Goal: Navigation & Orientation: Find specific page/section

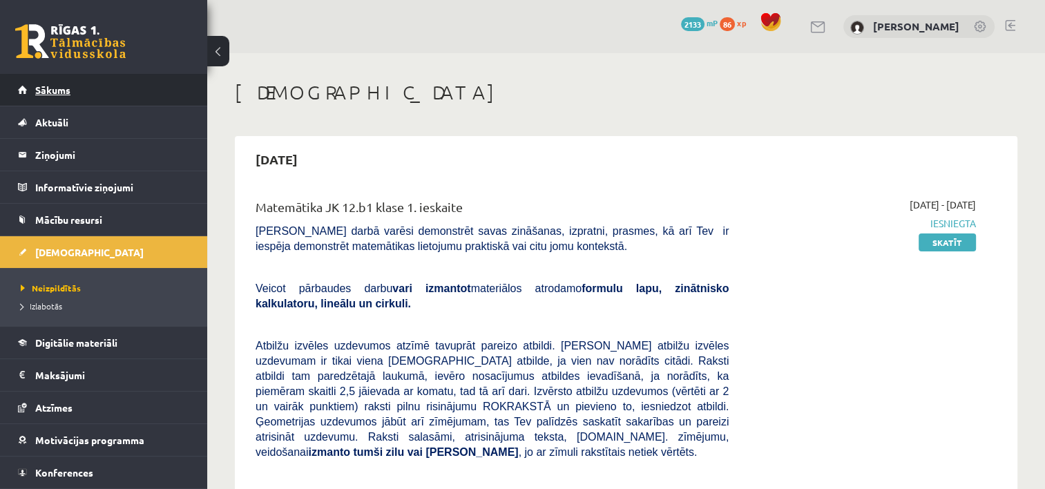
click at [56, 97] on link "Sākums" at bounding box center [104, 90] width 172 height 32
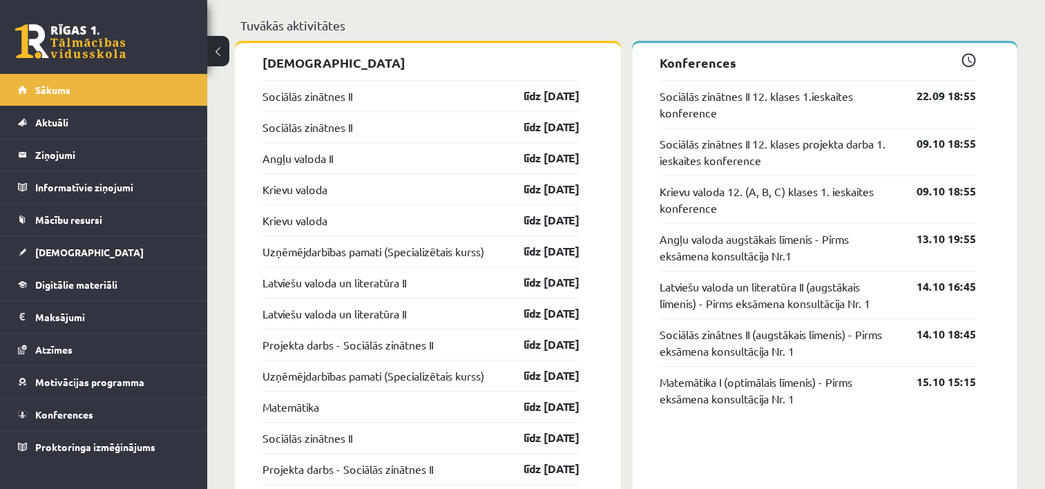
scroll to position [760, 0]
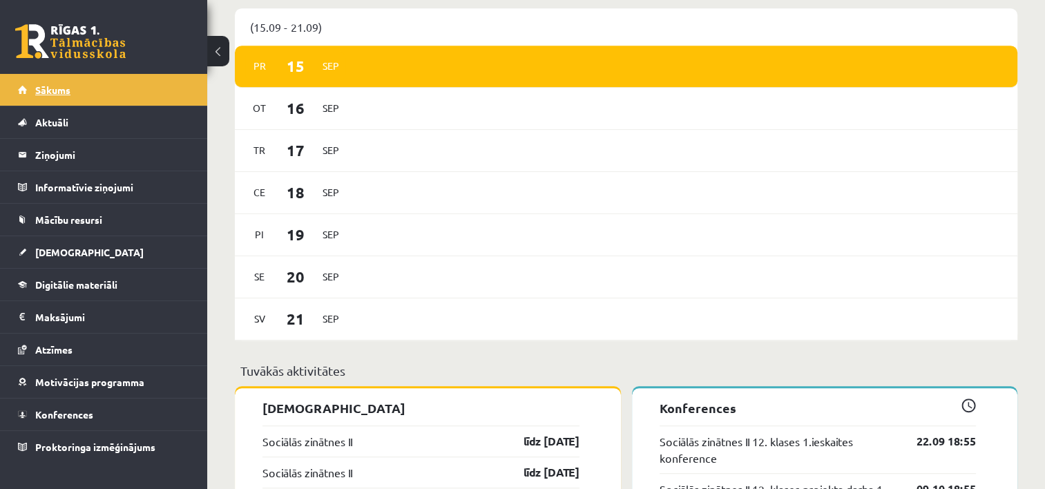
click at [53, 90] on span "Sākums" at bounding box center [52, 90] width 35 height 12
